Goal: Transaction & Acquisition: Book appointment/travel/reservation

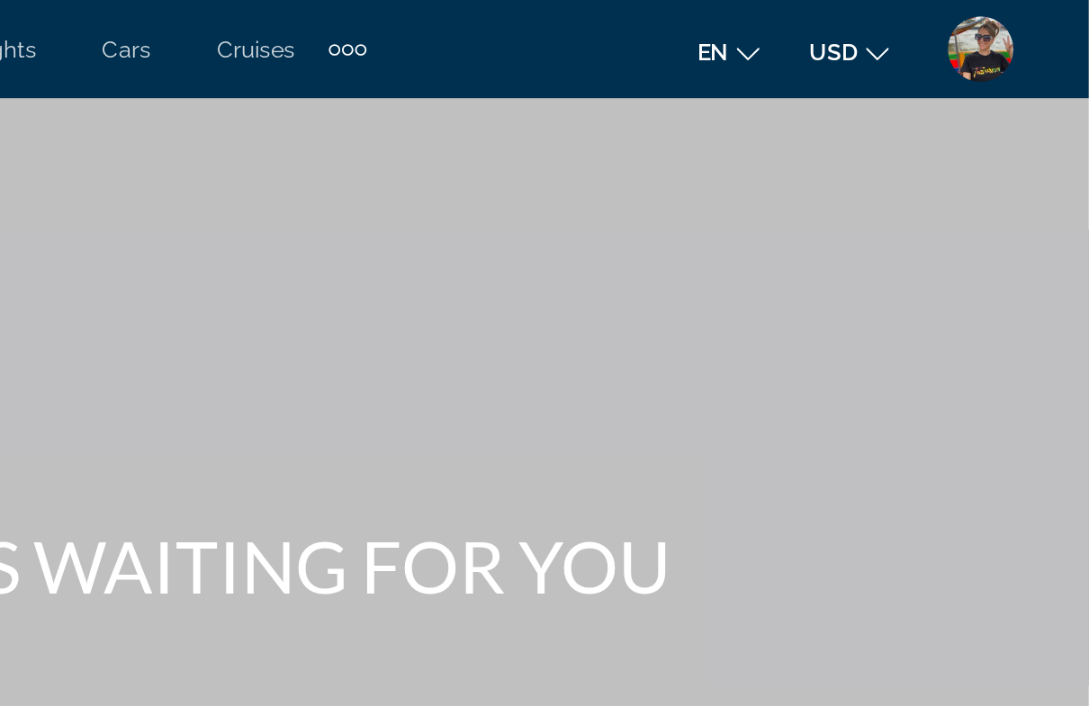
click at [1011, 33] on img "User Menu" at bounding box center [1029, 27] width 36 height 36
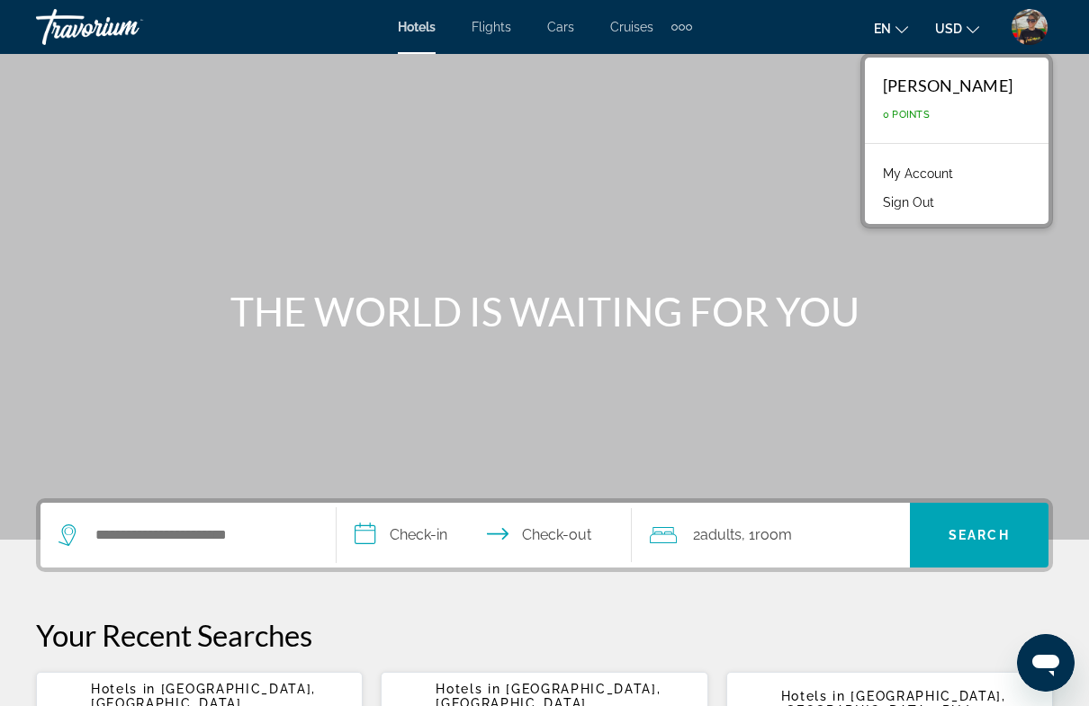
click at [746, 534] on span ", 1 Room rooms" at bounding box center [766, 535] width 50 height 25
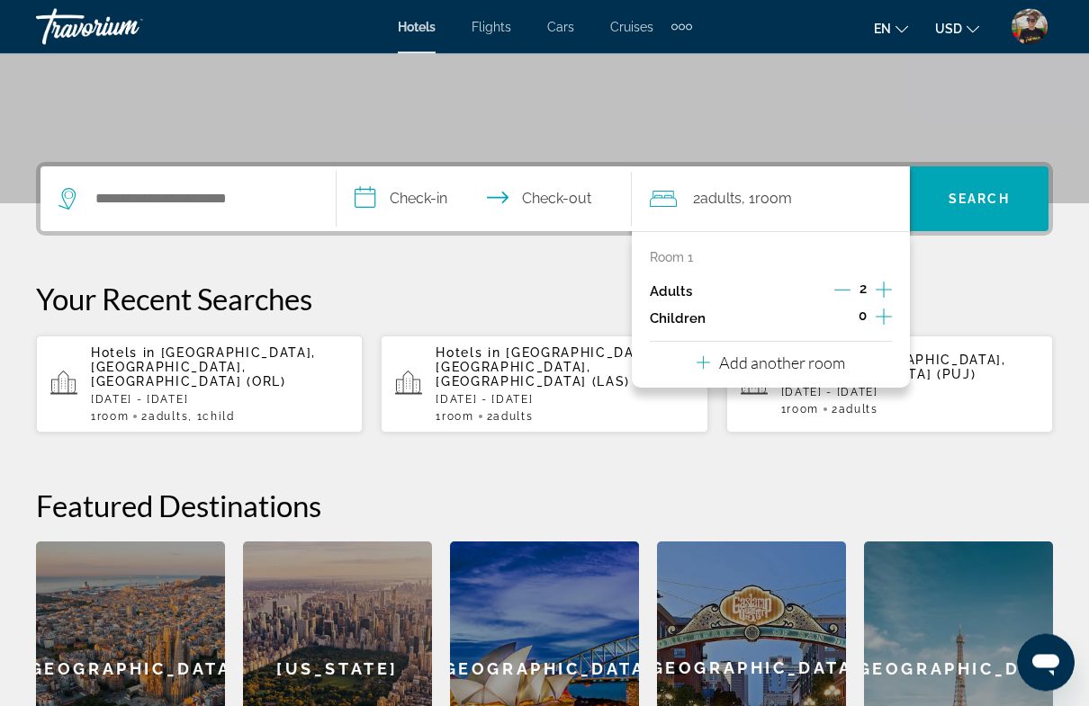
scroll to position [439, 0]
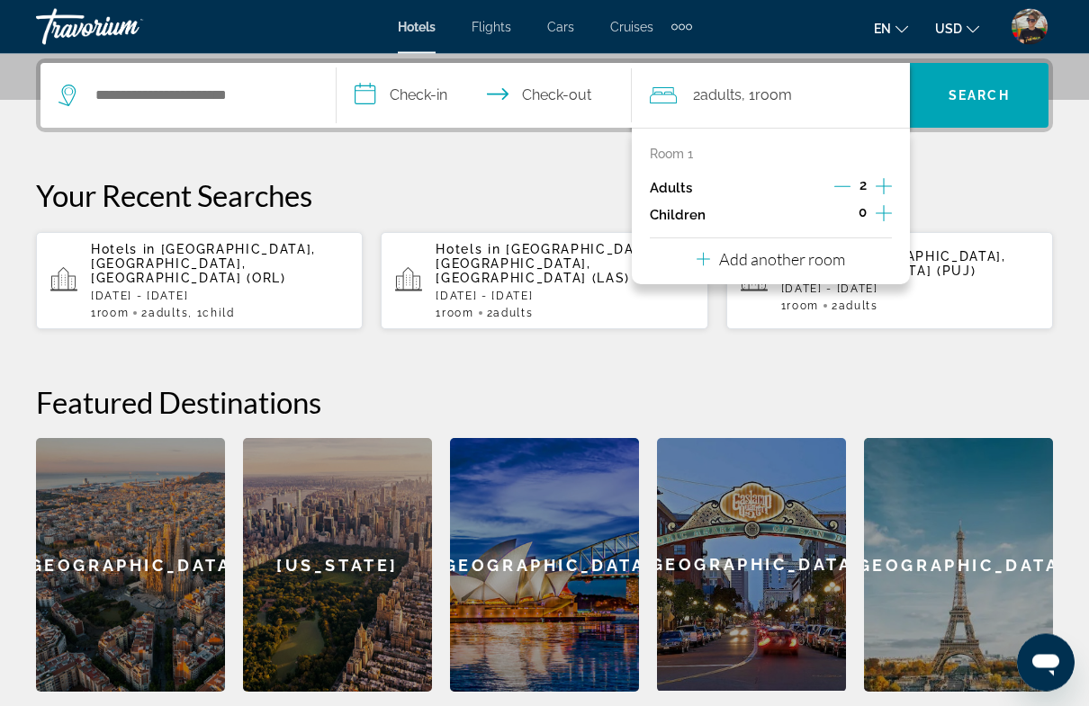
click at [819, 258] on p "Add another room" at bounding box center [782, 260] width 126 height 20
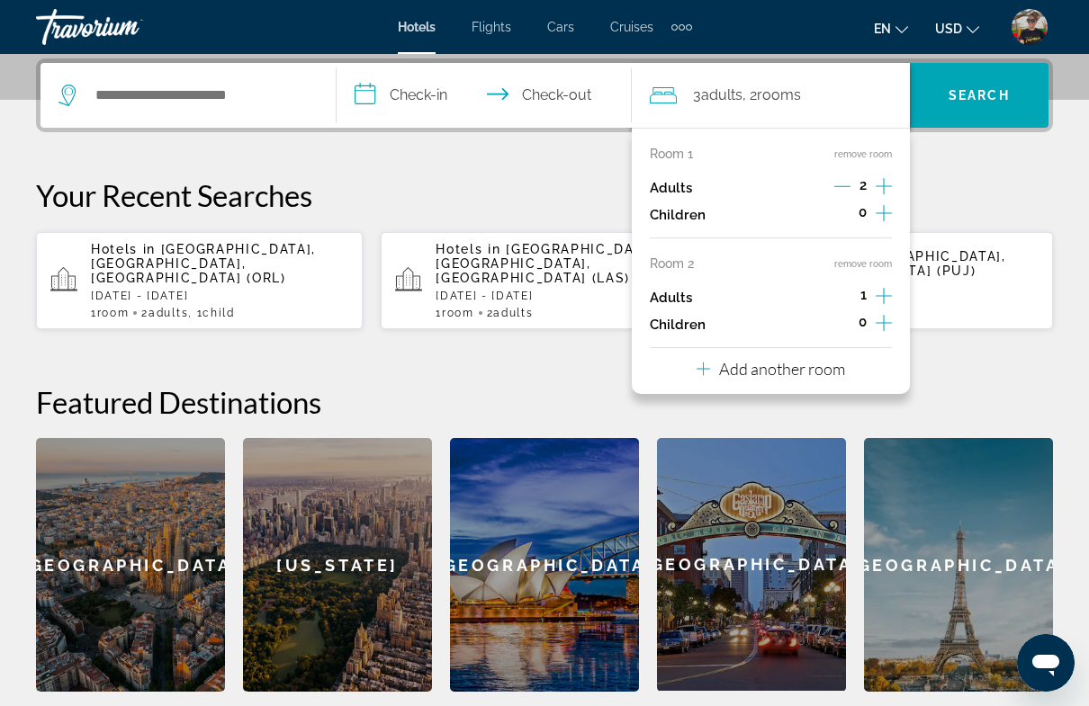
click at [843, 367] on p "Add another room" at bounding box center [782, 369] width 126 height 20
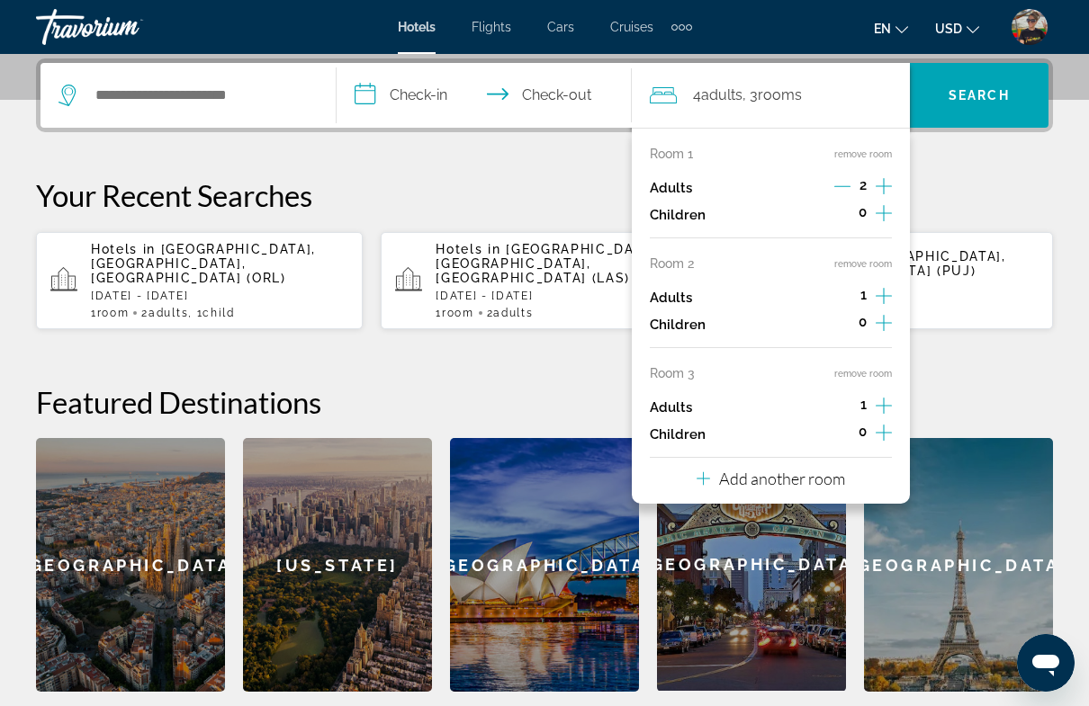
click at [833, 478] on button "Add another room" at bounding box center [770, 476] width 148 height 37
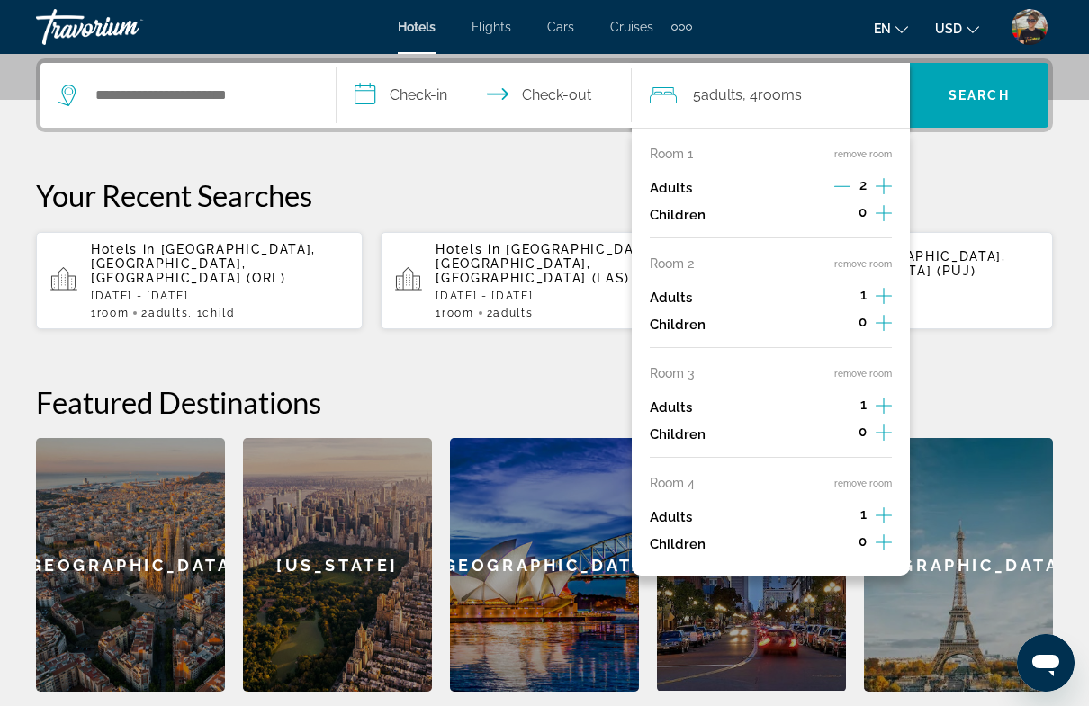
click at [890, 182] on icon "Increment adults" at bounding box center [884, 186] width 16 height 22
click at [890, 192] on icon "Increment adults" at bounding box center [884, 186] width 16 height 22
click at [888, 184] on icon "Increment adults" at bounding box center [884, 186] width 16 height 22
click at [881, 202] on icon "Increment children" at bounding box center [884, 213] width 16 height 22
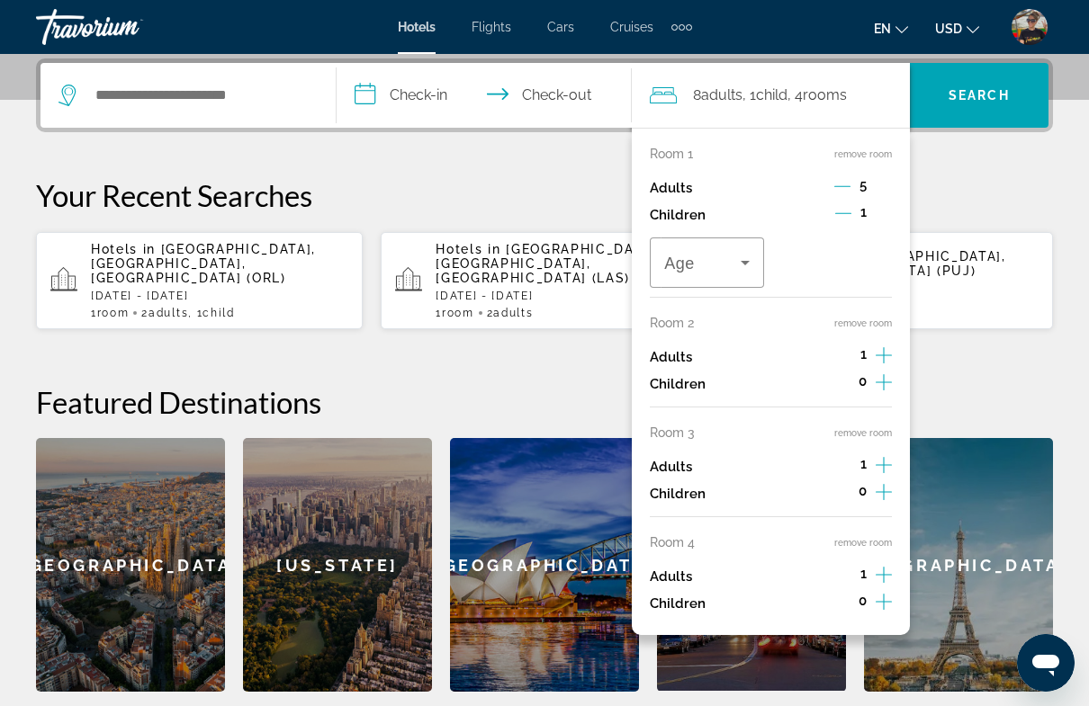
click at [840, 178] on icon "Decrement adults" at bounding box center [842, 186] width 16 height 16
click at [889, 186] on icon "Increment adults" at bounding box center [884, 186] width 16 height 22
click at [849, 216] on icon "Decrement children" at bounding box center [843, 213] width 16 height 16
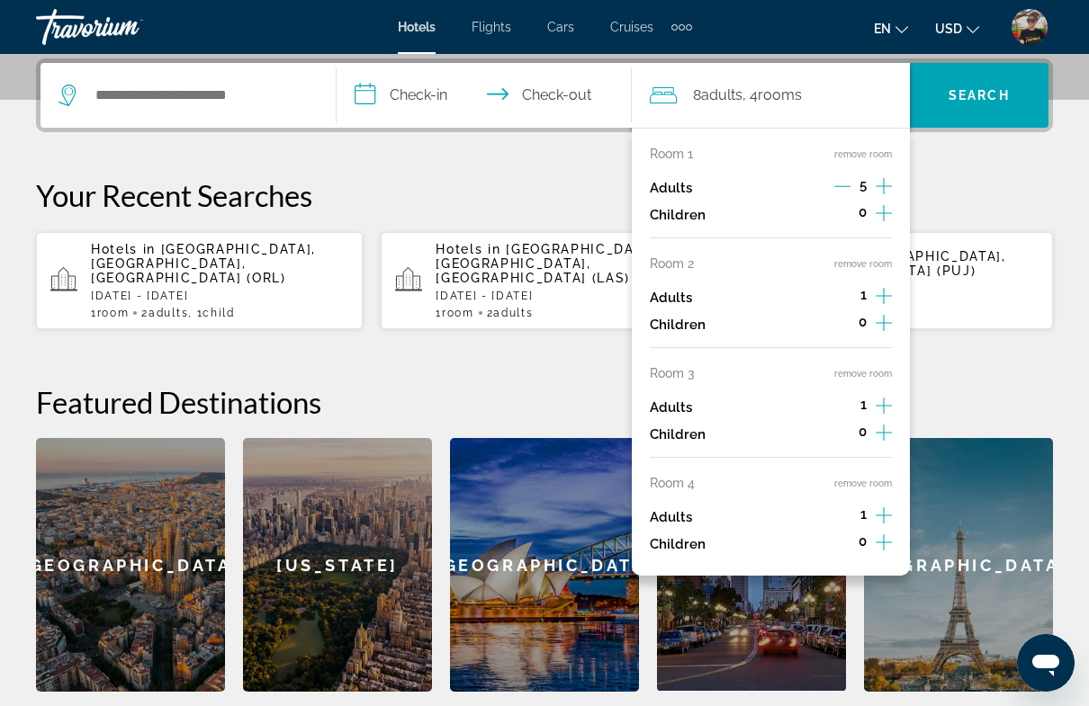
click at [884, 194] on icon "Increment adults" at bounding box center [884, 186] width 16 height 22
click at [877, 478] on button "remove room" at bounding box center [863, 484] width 58 height 12
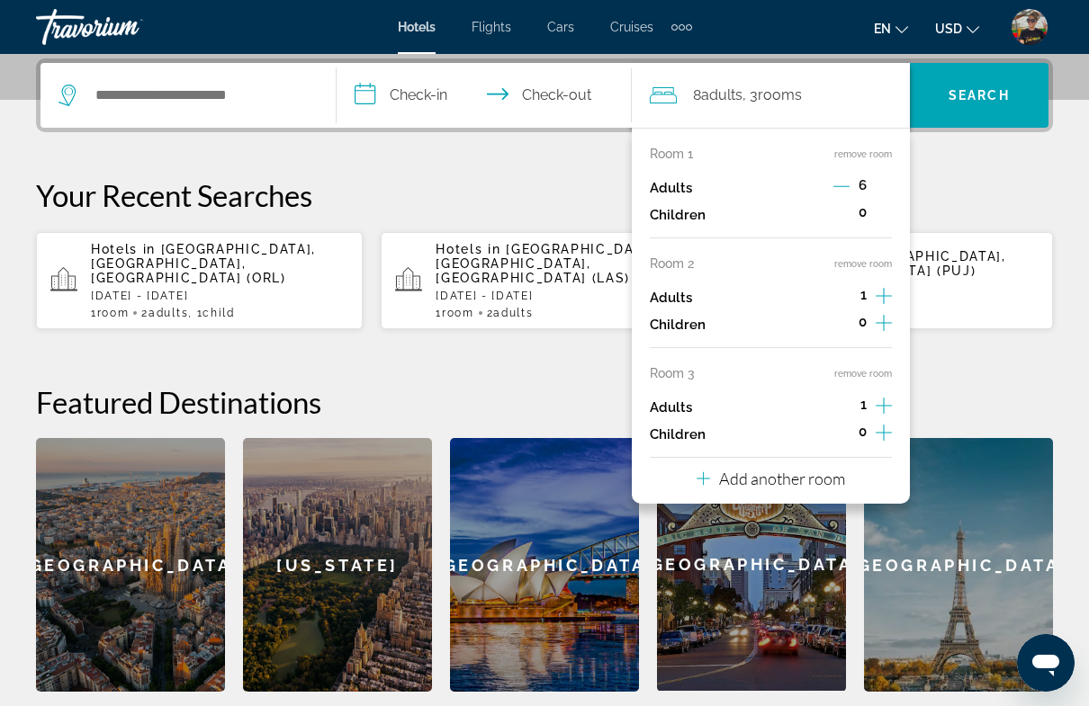
click at [876, 368] on button "remove room" at bounding box center [863, 374] width 58 height 12
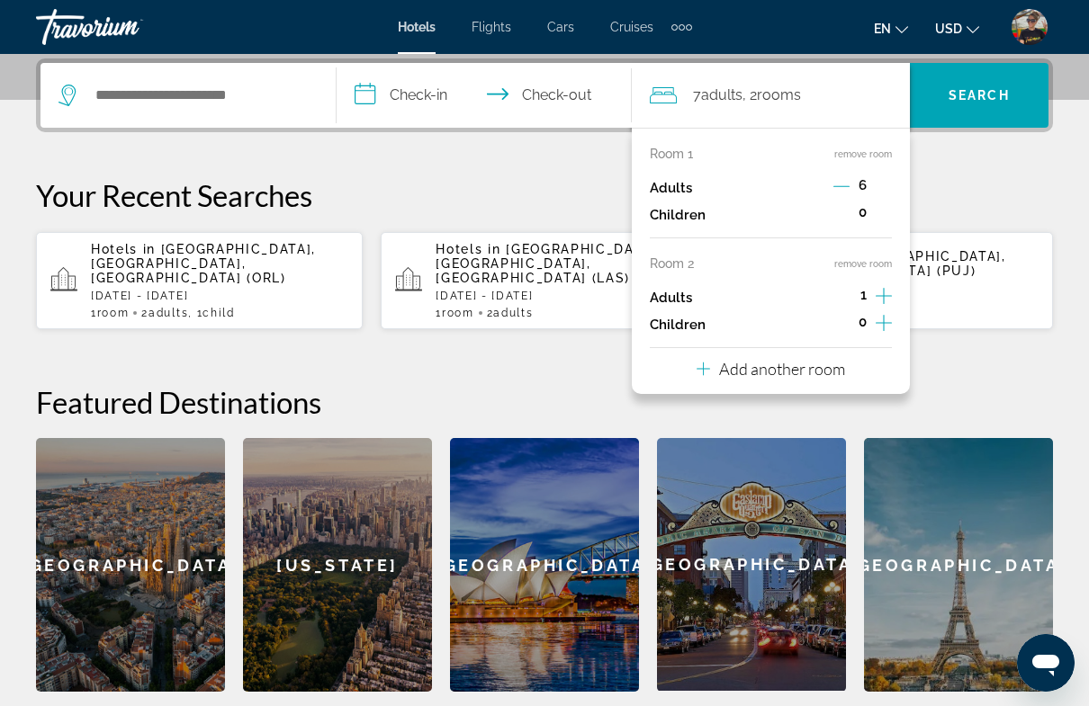
click at [880, 264] on button "remove room" at bounding box center [863, 264] width 58 height 12
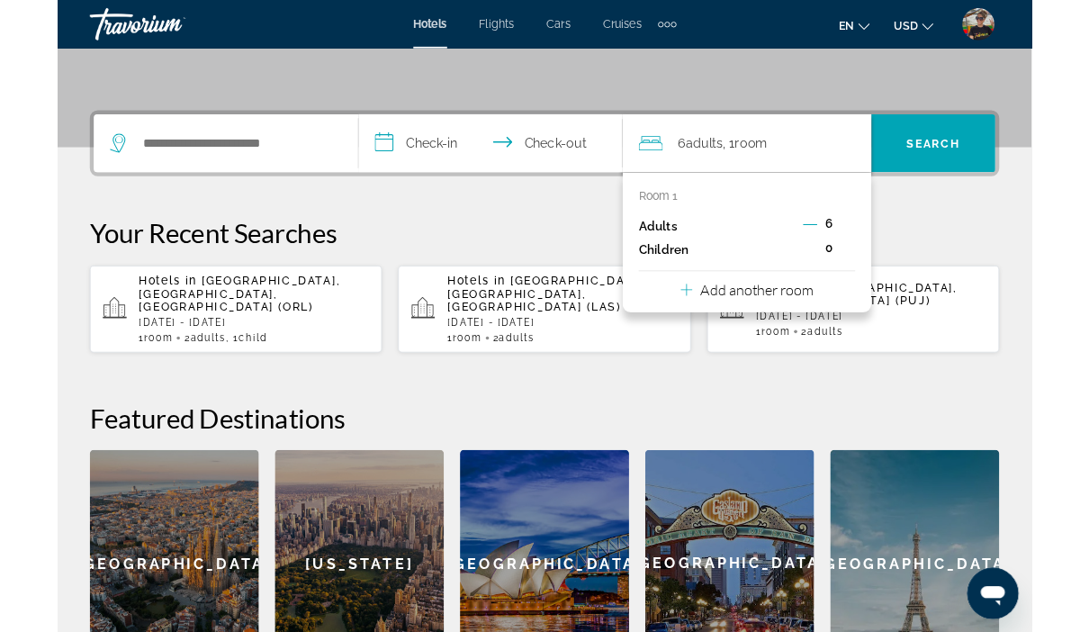
scroll to position [246, 0]
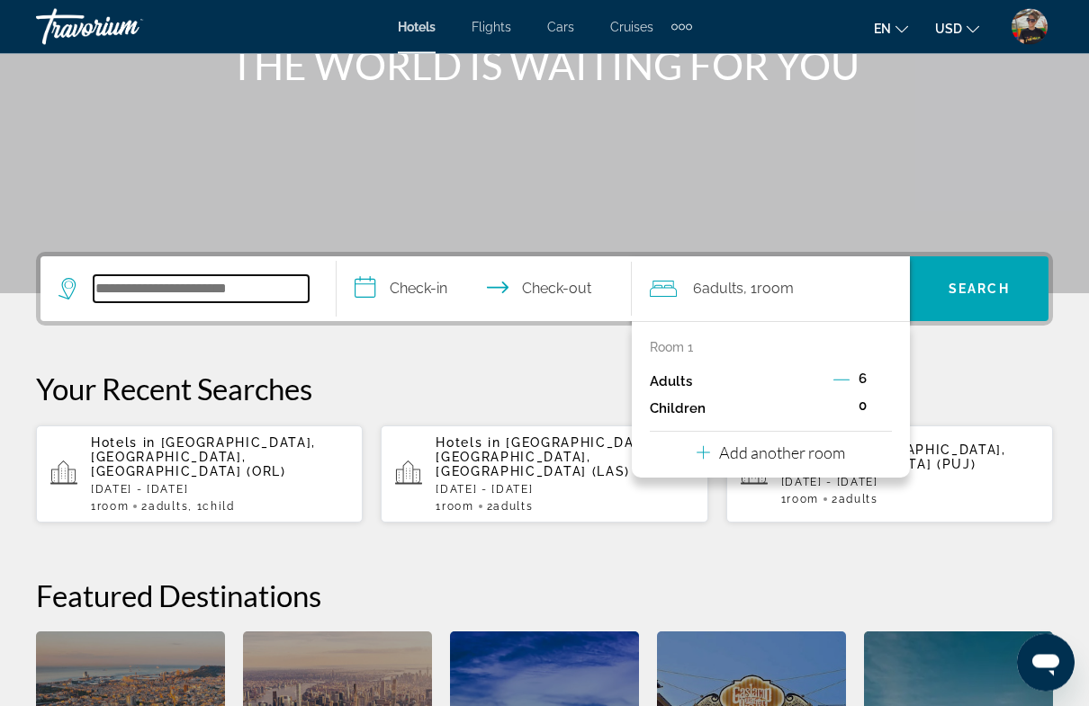
click at [299, 278] on input "Search widget" at bounding box center [201, 289] width 215 height 27
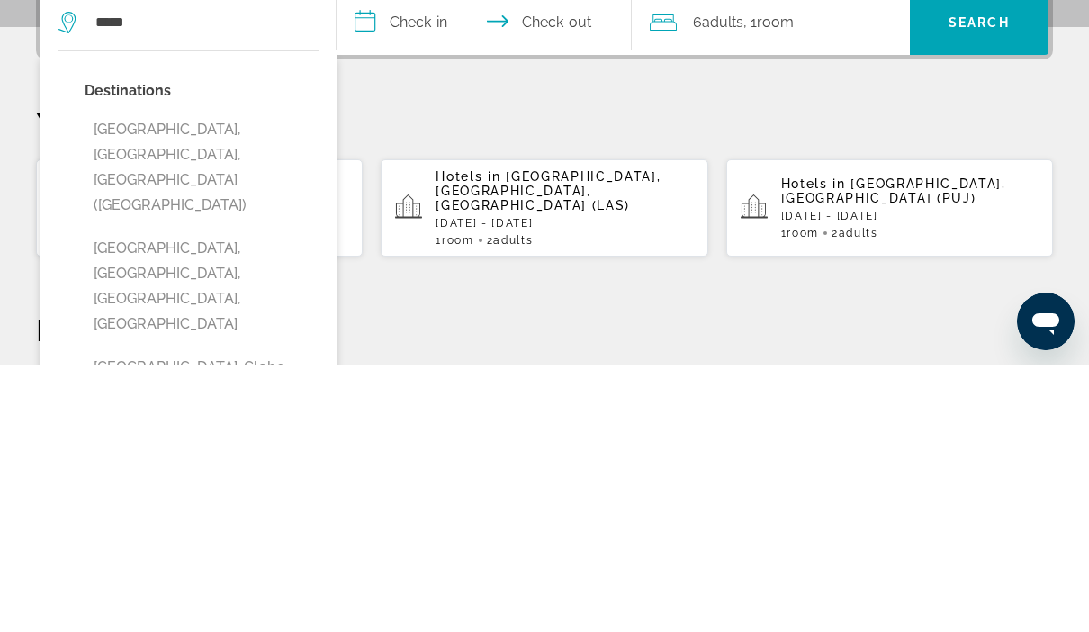
click at [230, 380] on button "Miami, FL, United States (MIA)" at bounding box center [202, 435] width 234 height 110
type input "**********"
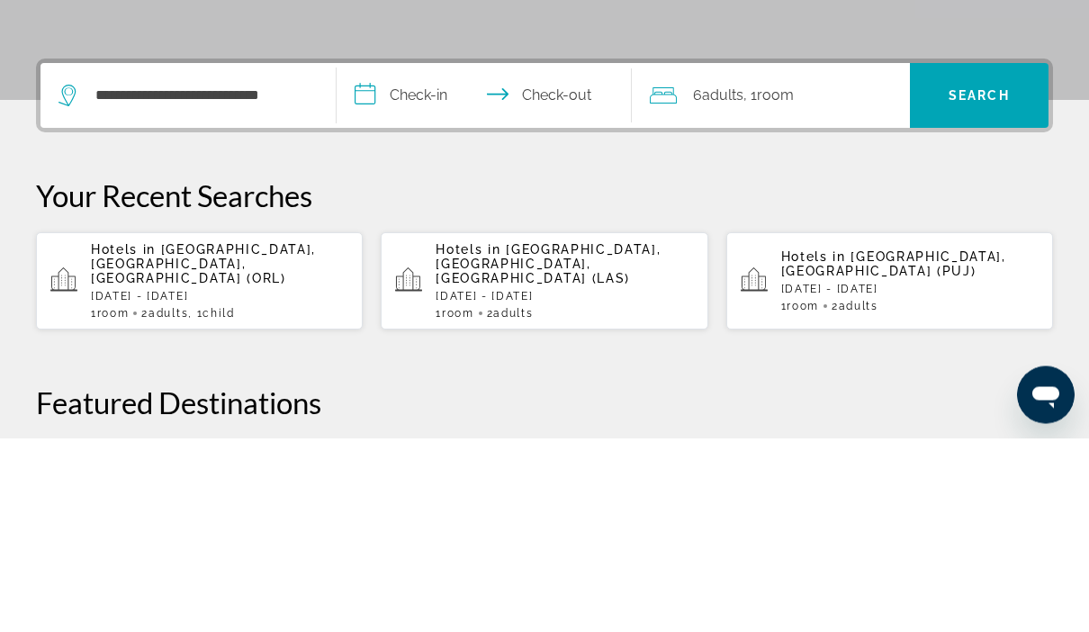
click at [414, 257] on input "**********" at bounding box center [488, 292] width 303 height 70
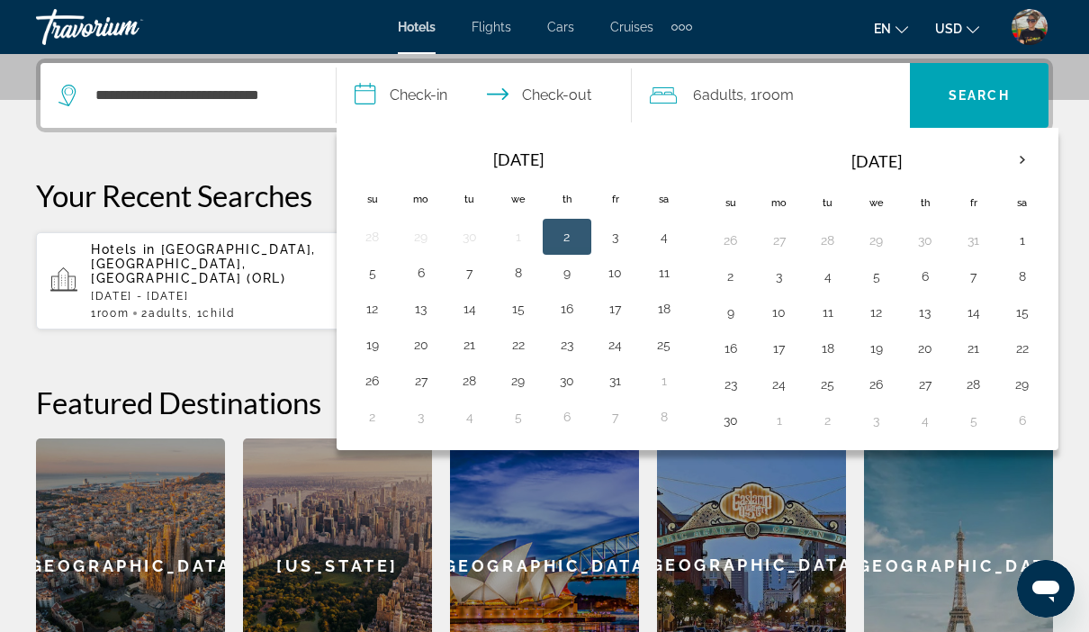
click at [1037, 166] on th "Next month" at bounding box center [1022, 160] width 49 height 40
click at [1037, 155] on th "Next month" at bounding box center [1022, 160] width 49 height 40
click at [1045, 162] on th "Next month" at bounding box center [1022, 160] width 49 height 40
click at [887, 311] on button "11" at bounding box center [876, 312] width 29 height 25
click at [982, 322] on button "13" at bounding box center [973, 312] width 29 height 25
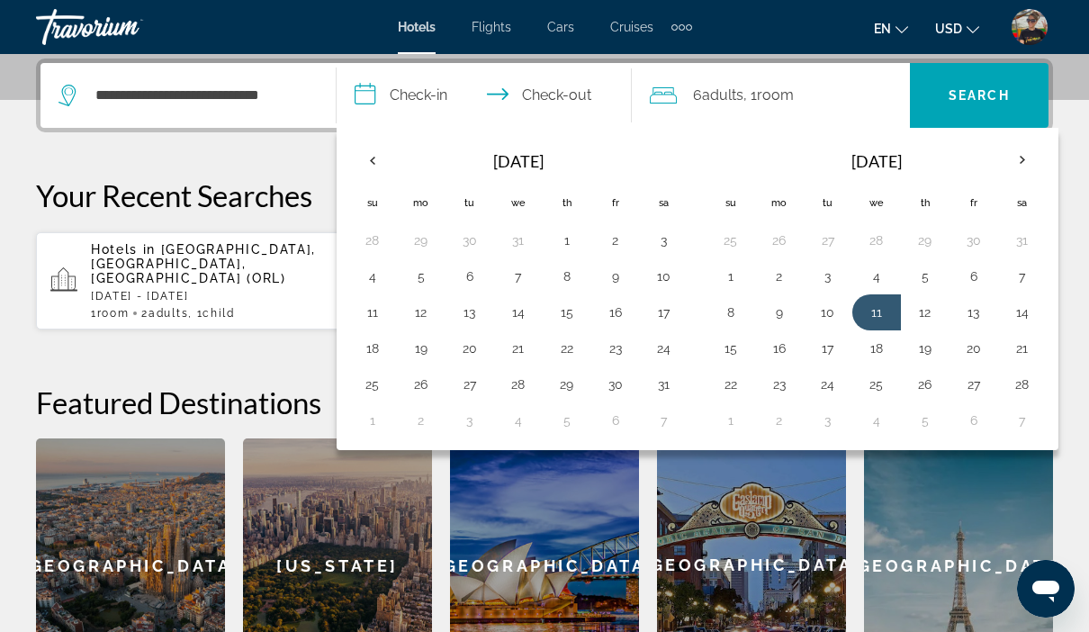
type input "**********"
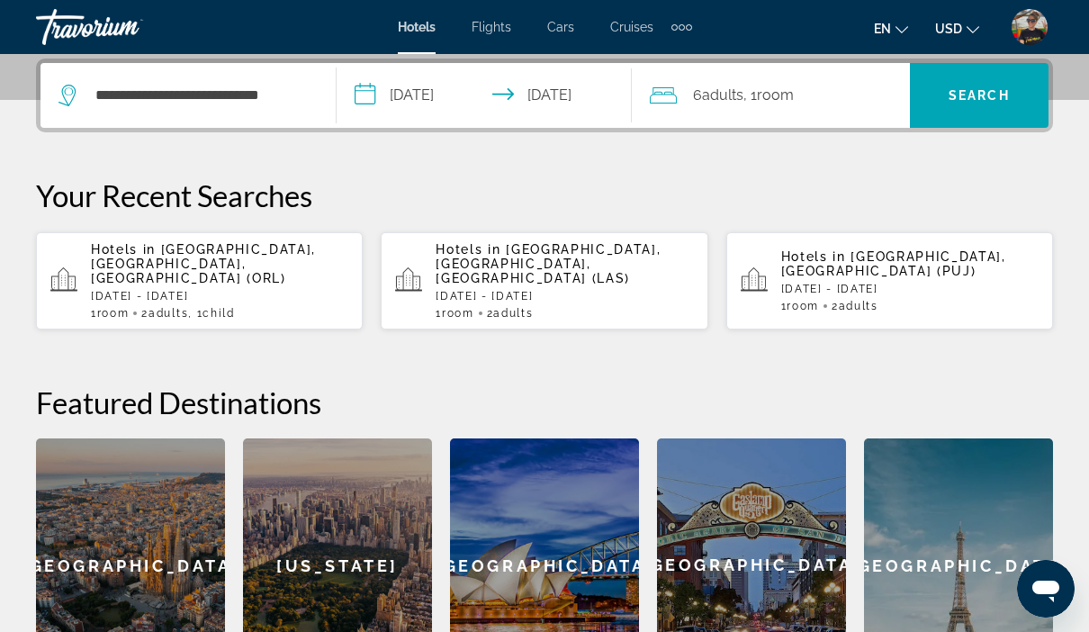
click at [733, 108] on div "6 Adult Adults , 1 Room rooms" at bounding box center [780, 95] width 260 height 65
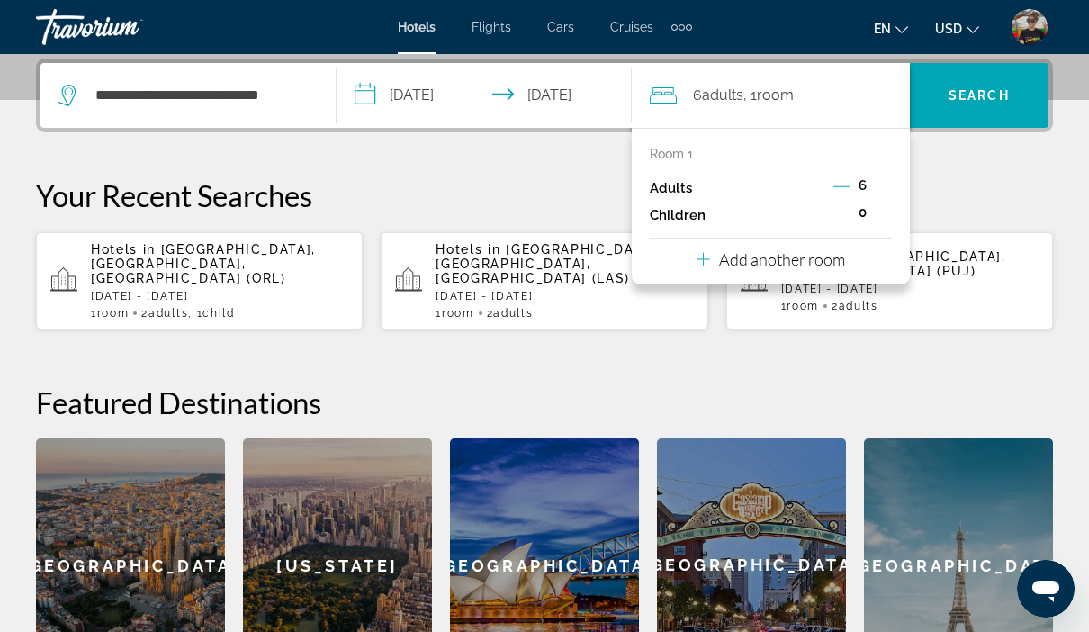
click at [833, 191] on icon "Decrement adults" at bounding box center [841, 186] width 16 height 16
click at [846, 188] on icon "Decrement adults" at bounding box center [842, 186] width 16 height 16
click at [848, 186] on icon "Decrement adults" at bounding box center [842, 186] width 16 height 16
click at [860, 193] on div "3" at bounding box center [863, 188] width 58 height 27
click at [849, 190] on icon "Decrement adults" at bounding box center [842, 186] width 16 height 16
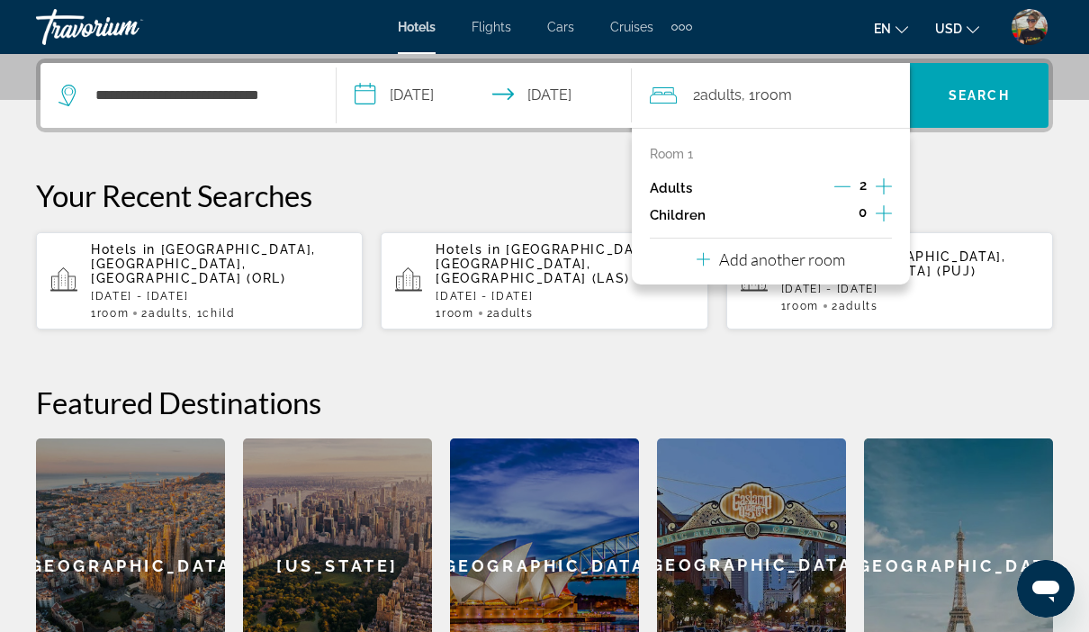
click at [1008, 107] on span "Search widget" at bounding box center [979, 95] width 139 height 43
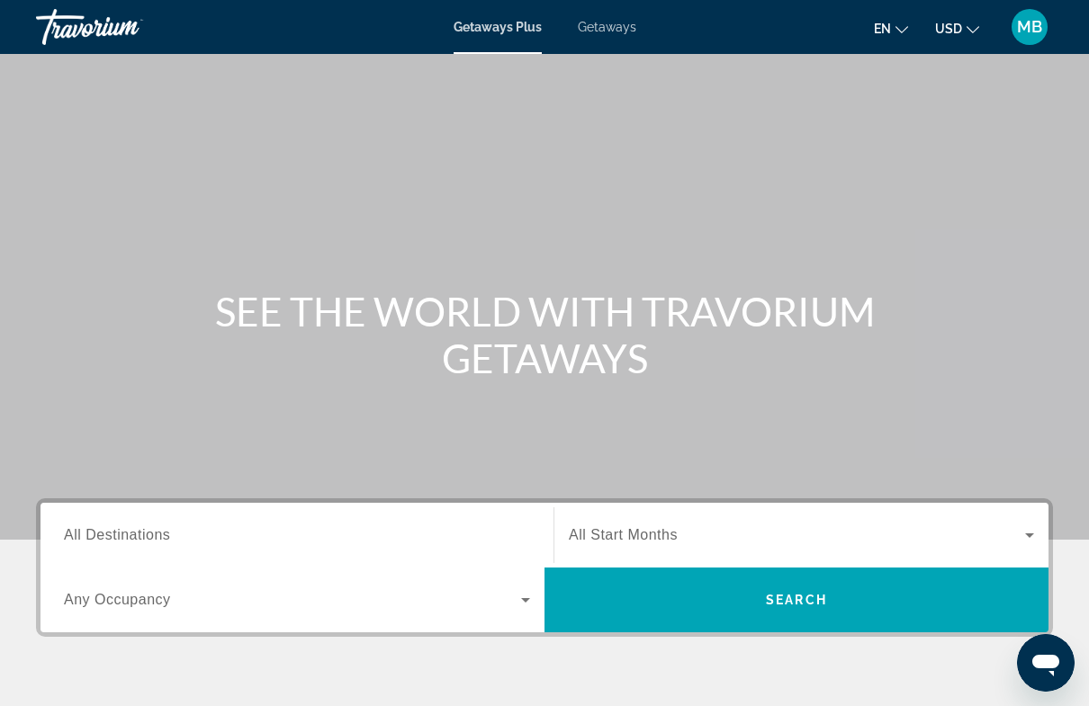
click at [616, 31] on span "Getaways" at bounding box center [607, 27] width 58 height 14
click at [491, 31] on span "Getaways Plus" at bounding box center [497, 27] width 87 height 14
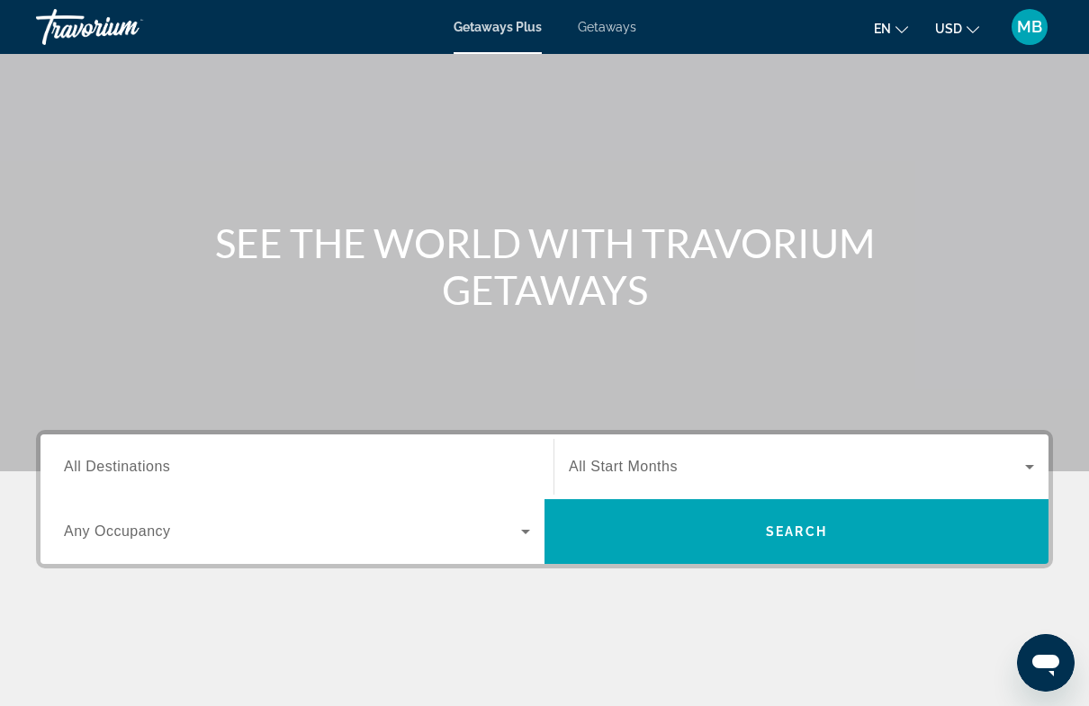
click at [338, 534] on span "Search widget" at bounding box center [292, 532] width 457 height 22
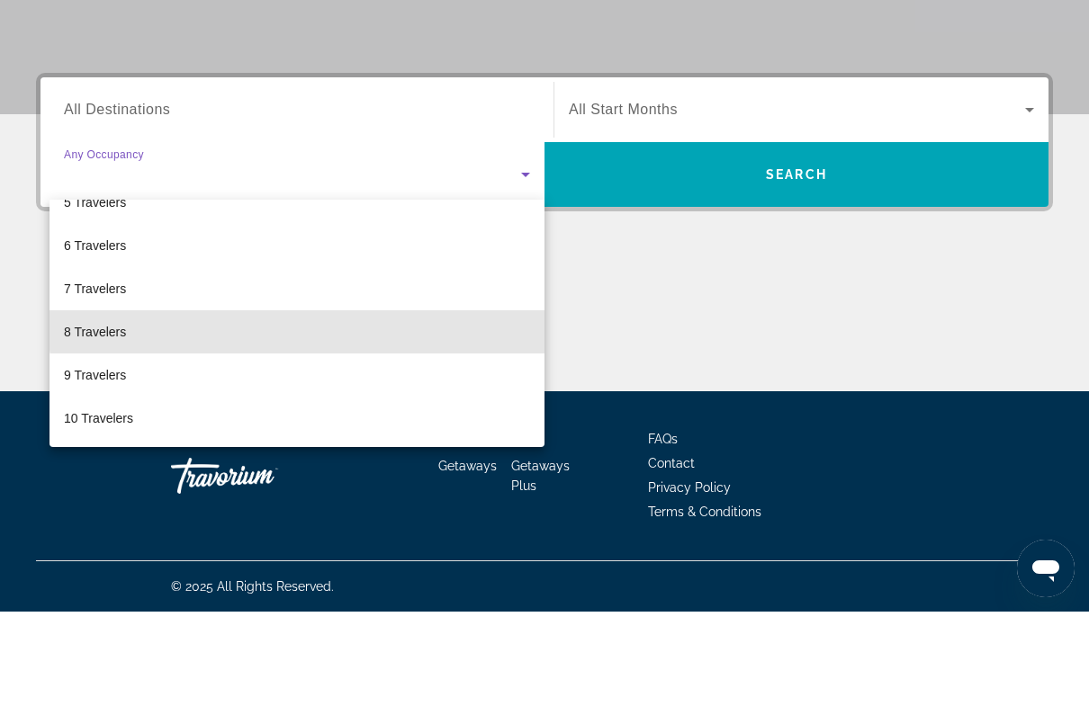
scroll to position [199, 0]
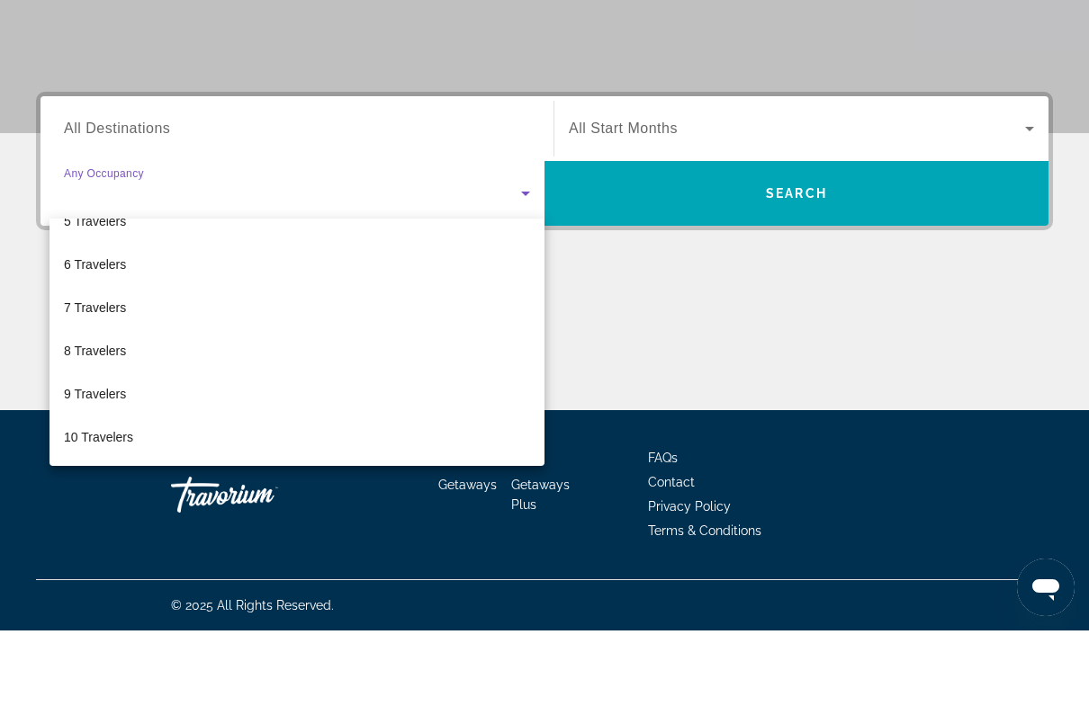
click at [672, 281] on div at bounding box center [544, 353] width 1089 height 706
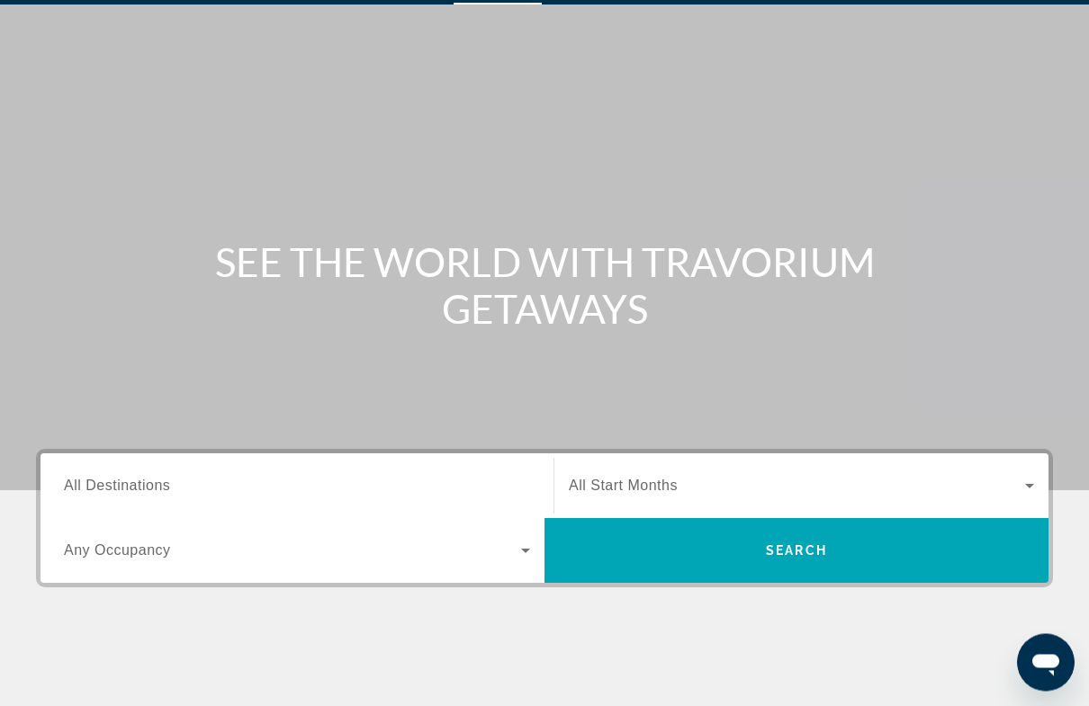
scroll to position [0, 0]
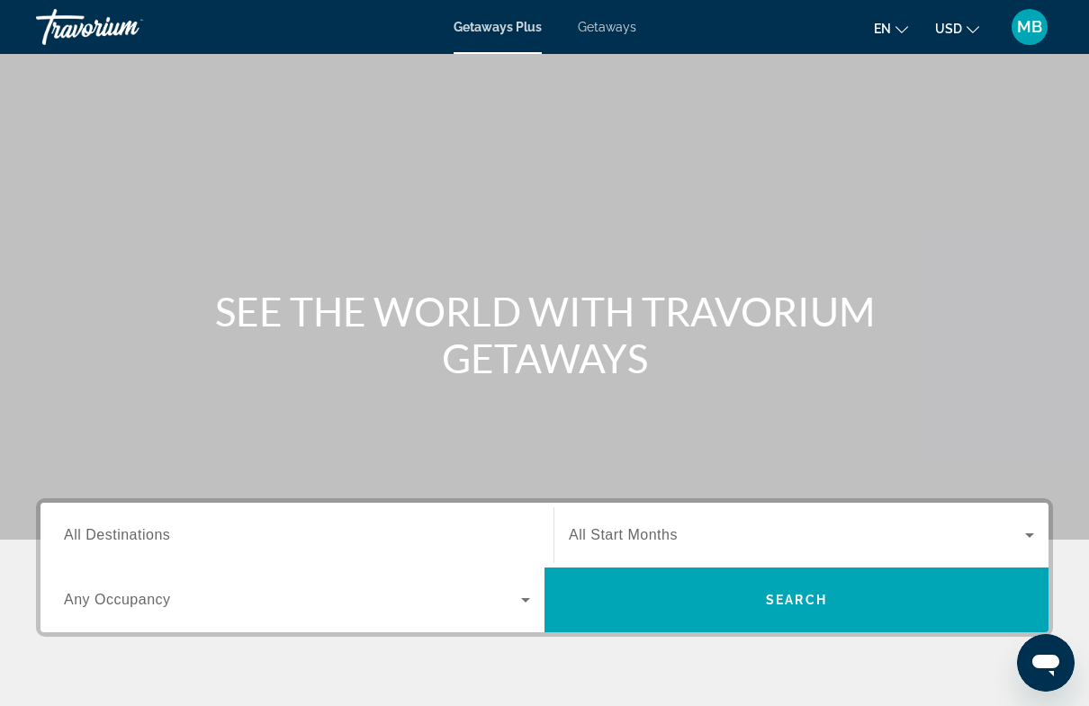
click at [626, 33] on span "Getaways" at bounding box center [607, 27] width 58 height 14
